Goal: Contribute content

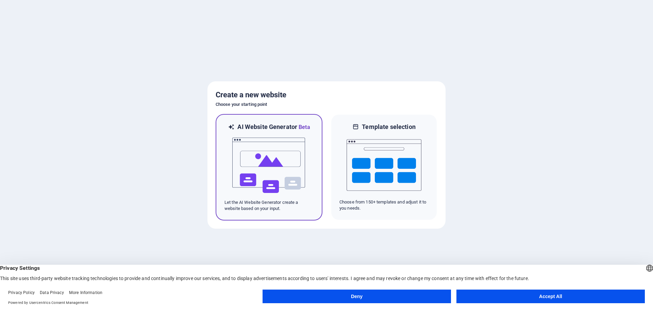
click at [305, 150] on img at bounding box center [269, 165] width 75 height 68
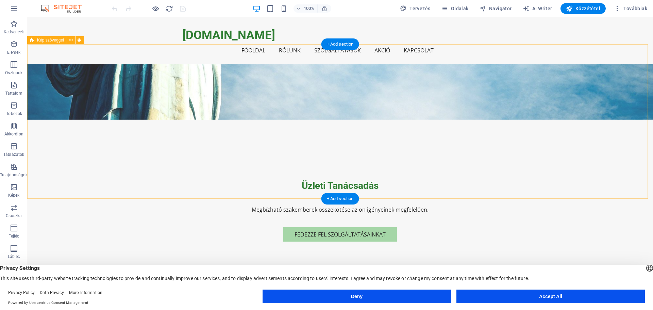
scroll to position [34, 0]
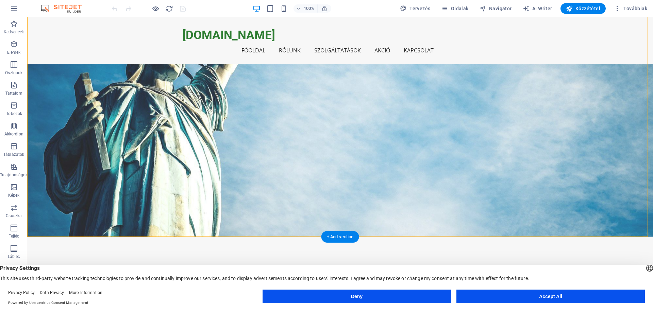
drag, startPoint x: 328, startPoint y: 152, endPoint x: 328, endPoint y: 179, distance: 27.2
click at [328, 237] on div "Üzleti Tanácsadás Megbízható szakemberek összekötése az ön igényeinek megfelelő…" at bounding box center [340, 311] width 626 height 149
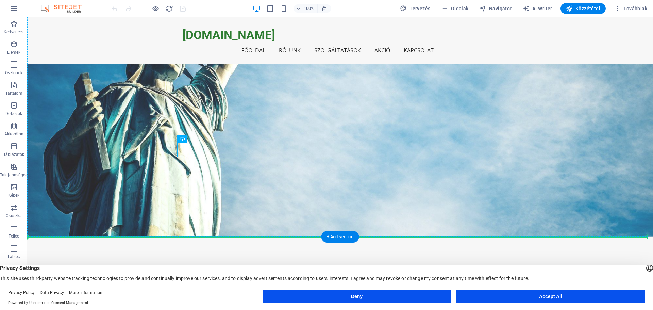
drag, startPoint x: 219, startPoint y: 158, endPoint x: 194, endPoint y: 160, distance: 24.5
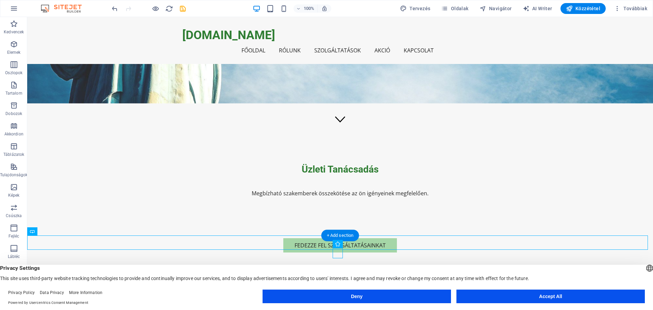
scroll to position [204, 0]
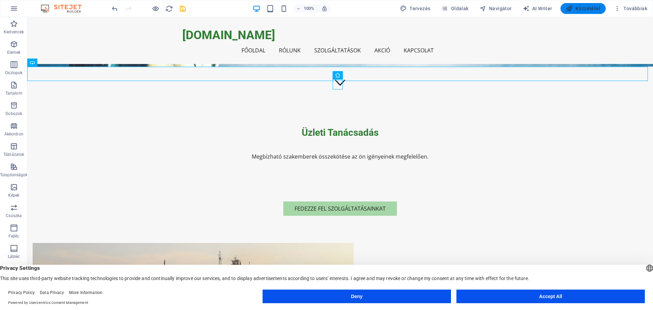
click at [595, 12] on button "Közzététel" at bounding box center [582, 8] width 45 height 11
checkbox input "false"
